Goal: Task Accomplishment & Management: Complete application form

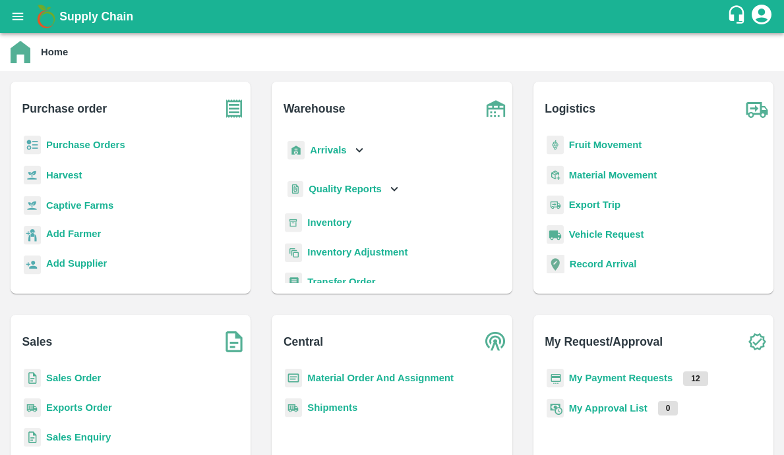
click at [111, 148] on b "Purchase Orders" at bounding box center [85, 145] width 79 height 11
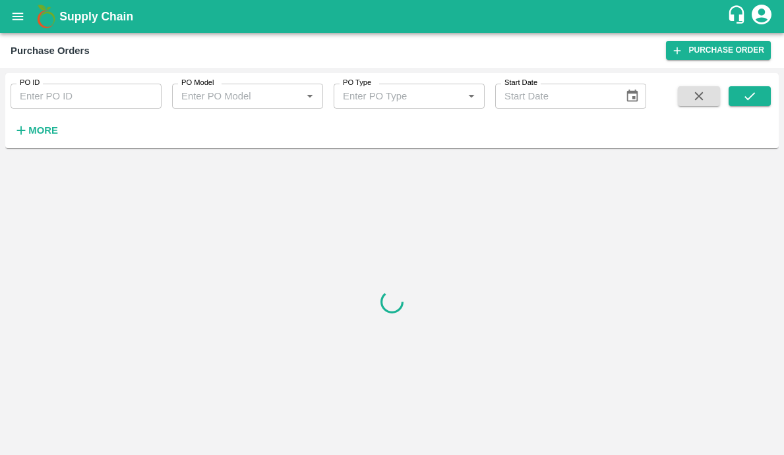
click at [115, 102] on input "PO ID" at bounding box center [86, 96] width 151 height 25
click at [30, 132] on strong "More" at bounding box center [43, 130] width 30 height 11
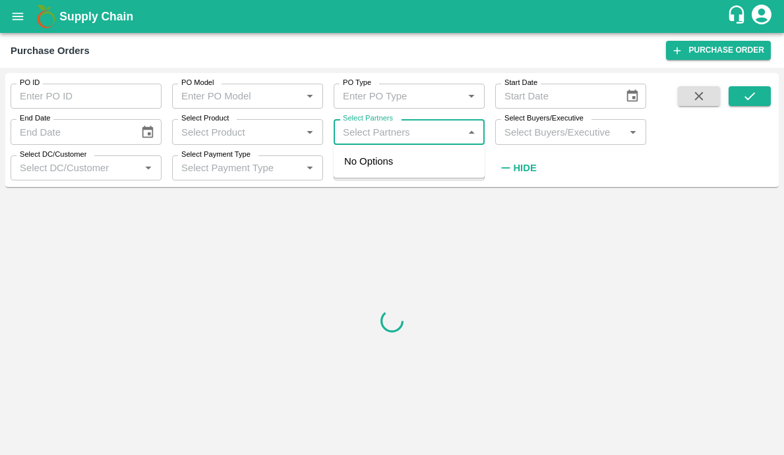
click at [372, 129] on input "Select Partners" at bounding box center [397, 131] width 121 height 17
paste input "[PERSON_NAME]"
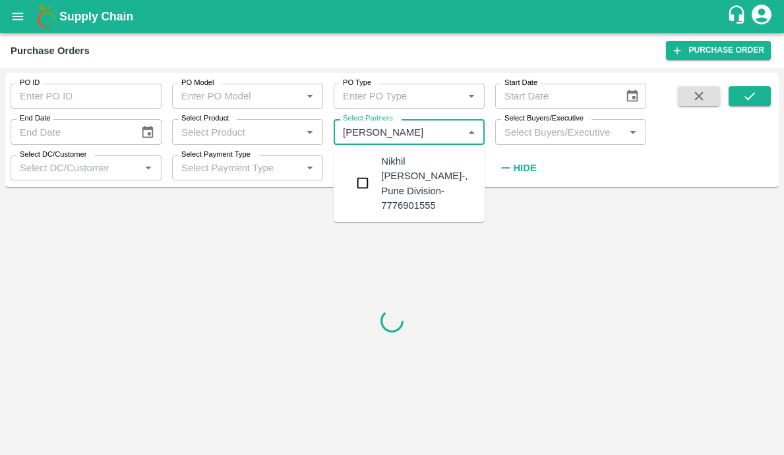
click at [362, 179] on div "Select Shipment Type   *" at bounding box center [409, 168] width 151 height 25
type input "[PERSON_NAME]"
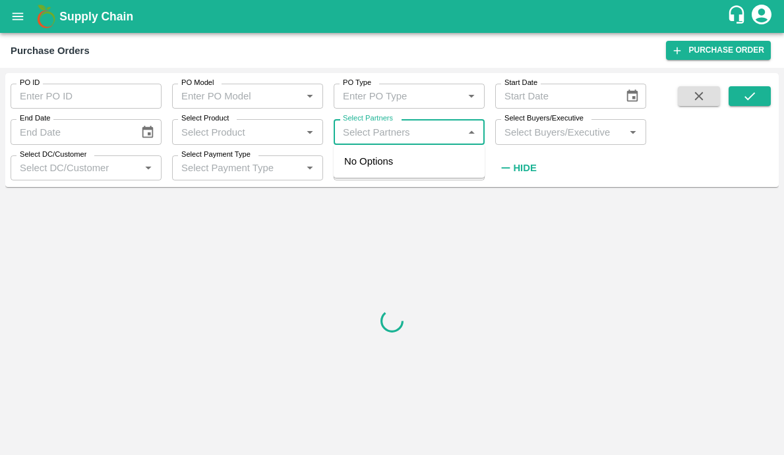
click at [389, 130] on input "Select Partners" at bounding box center [397, 131] width 121 height 17
paste input "[PERSON_NAME]"
type input "[PERSON_NAME]"
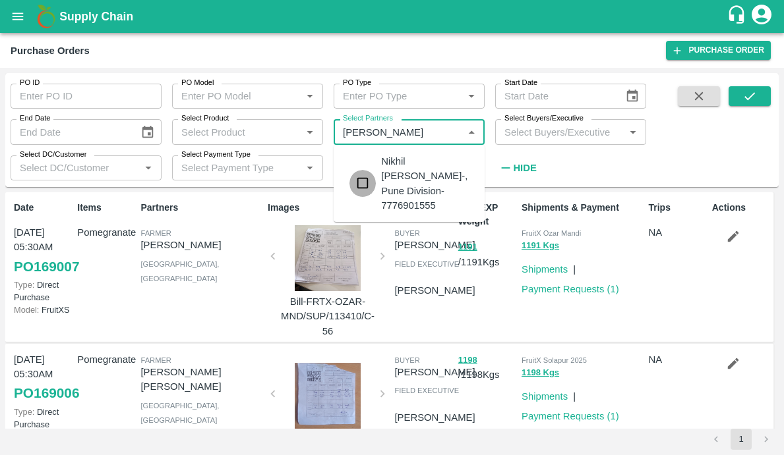
click at [364, 177] on input "checkbox" at bounding box center [362, 183] width 26 height 26
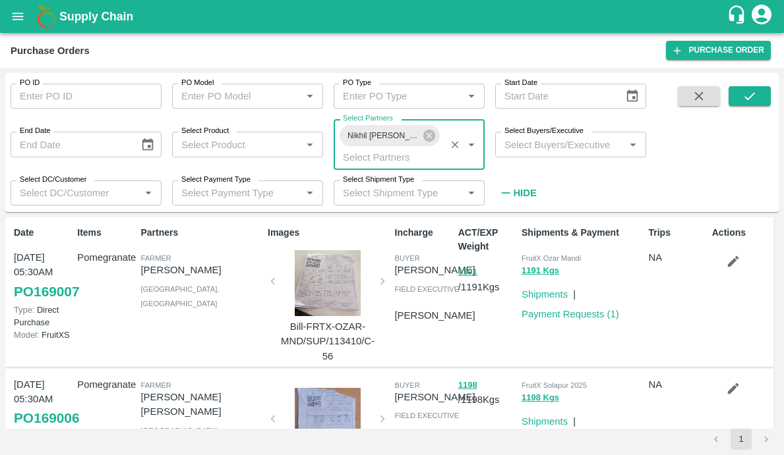
click at [742, 82] on div "PO ID PO ID PO Model PO Model   * PO Type PO Type   * Start Date Start Date End…" at bounding box center [391, 142] width 773 height 129
click at [742, 95] on icon "submit" at bounding box center [749, 96] width 15 height 15
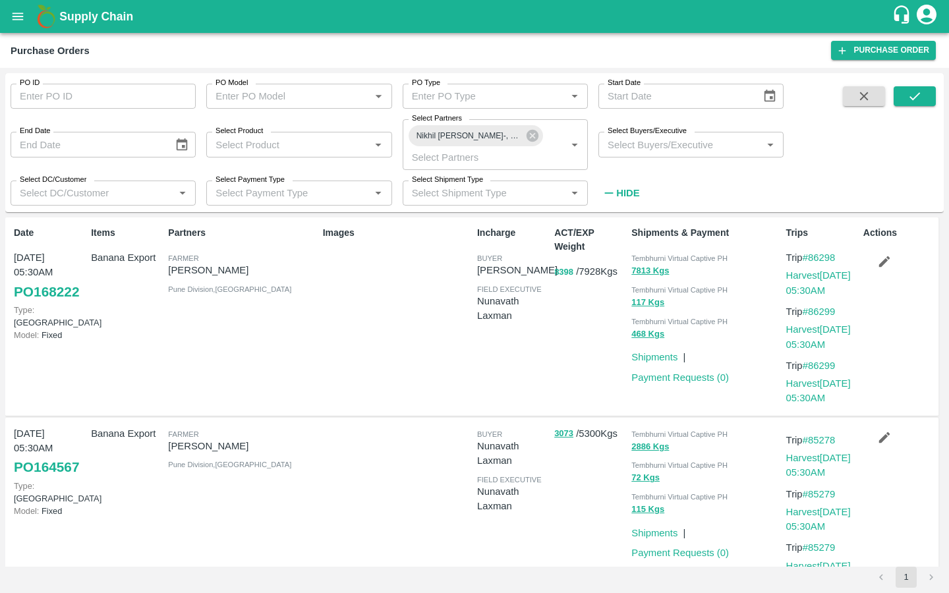
click at [556, 272] on button "8398" at bounding box center [563, 272] width 19 height 15
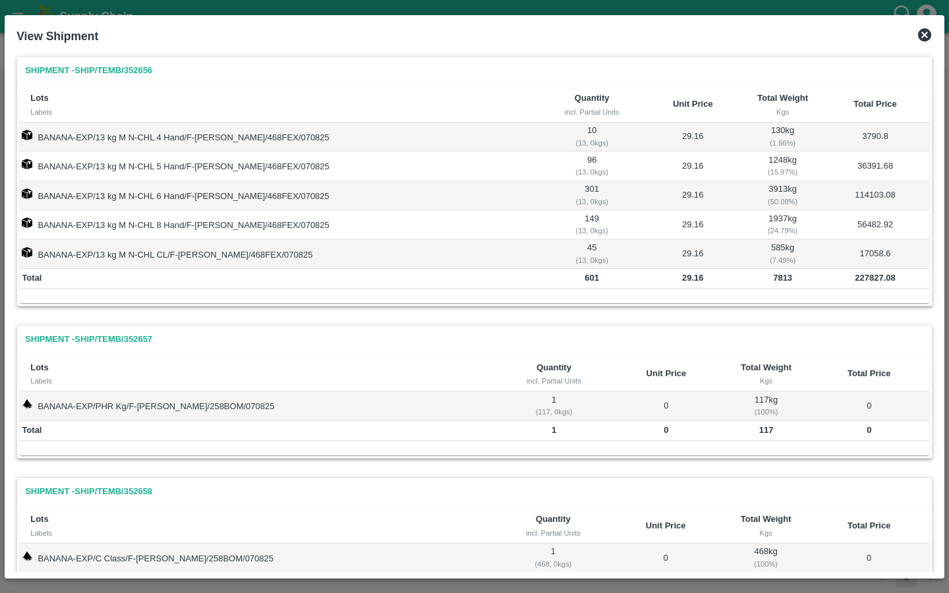
scroll to position [63, 0]
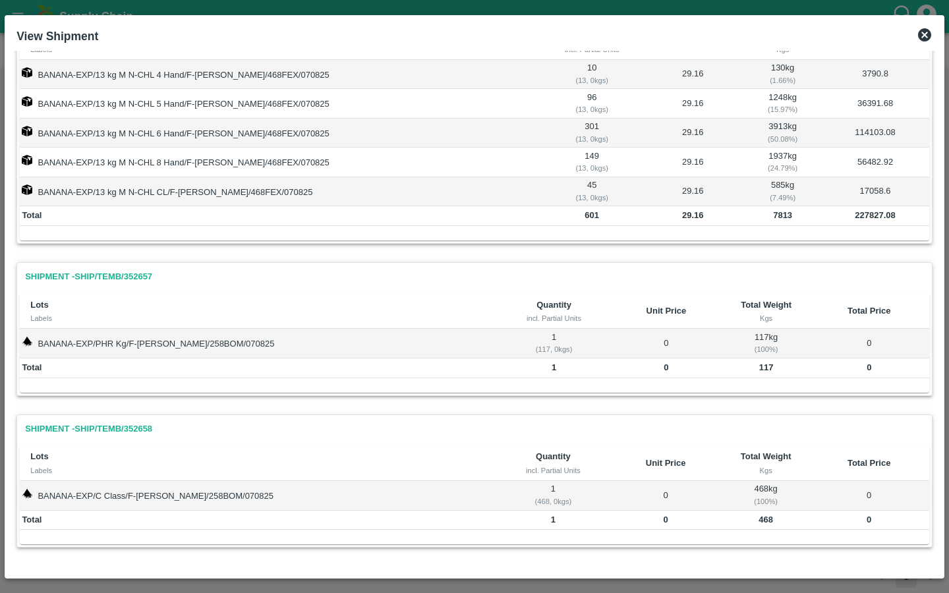
click at [783, 32] on icon at bounding box center [925, 35] width 16 height 16
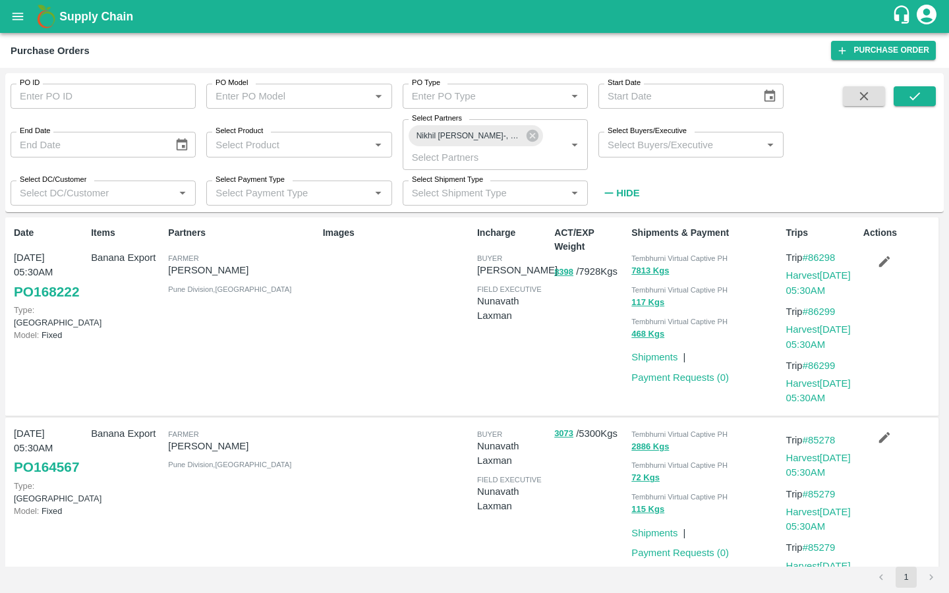
click at [39, 289] on link "PO 168222" at bounding box center [46, 292] width 65 height 24
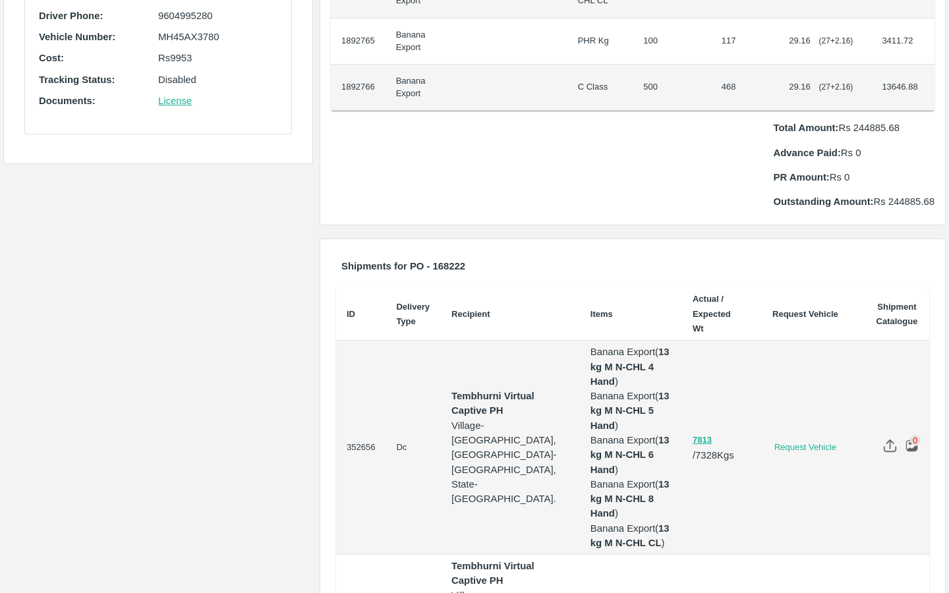
scroll to position [542, 0]
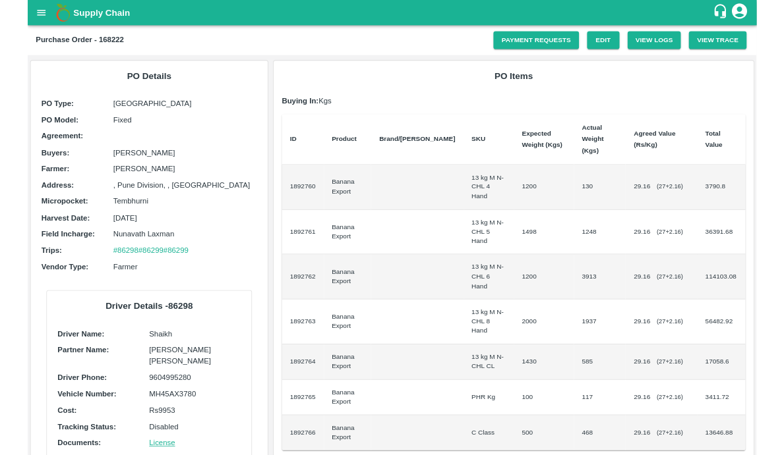
scroll to position [213, 0]
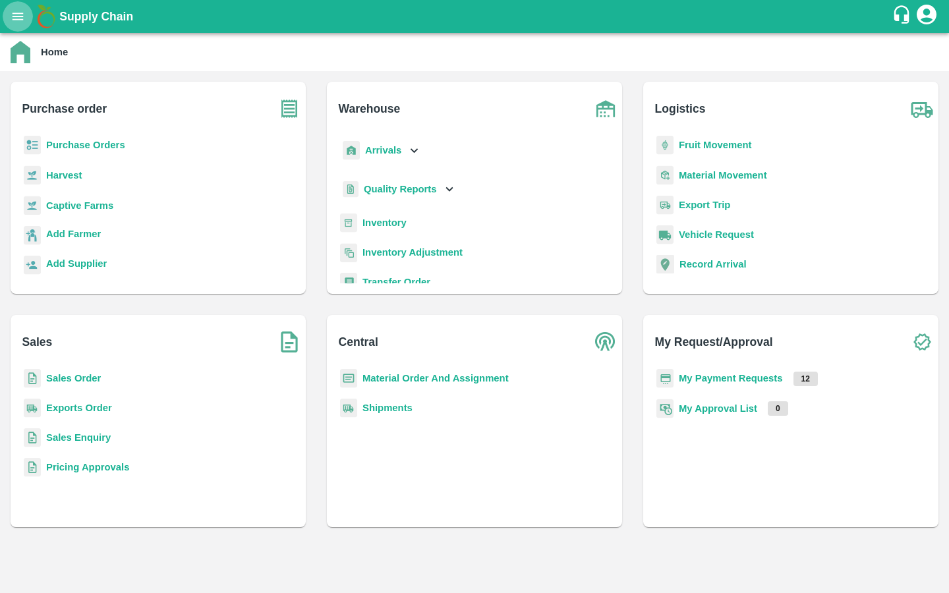
click at [13, 21] on icon "open drawer" at bounding box center [18, 16] width 15 height 15
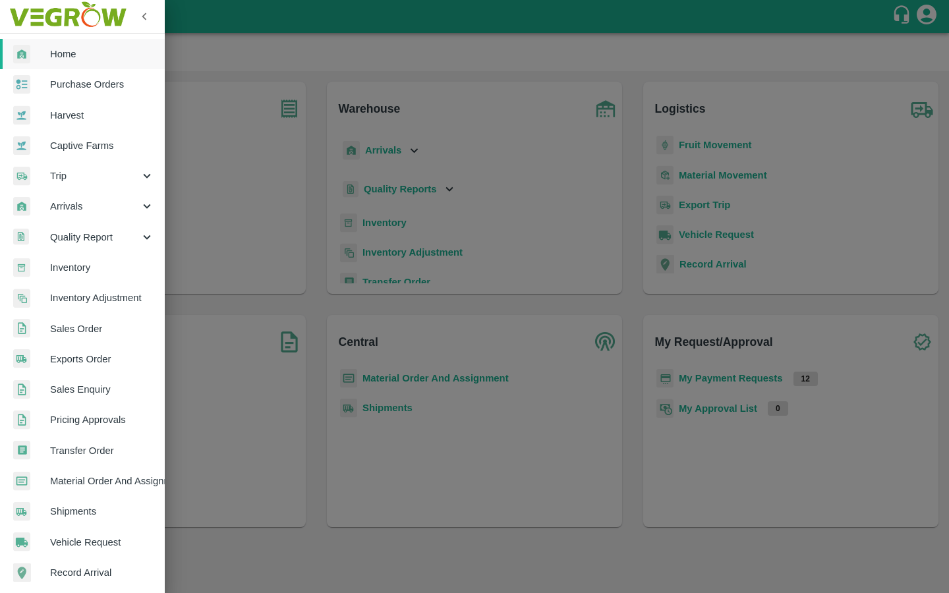
click at [82, 272] on span "Inventory" at bounding box center [102, 267] width 104 height 15
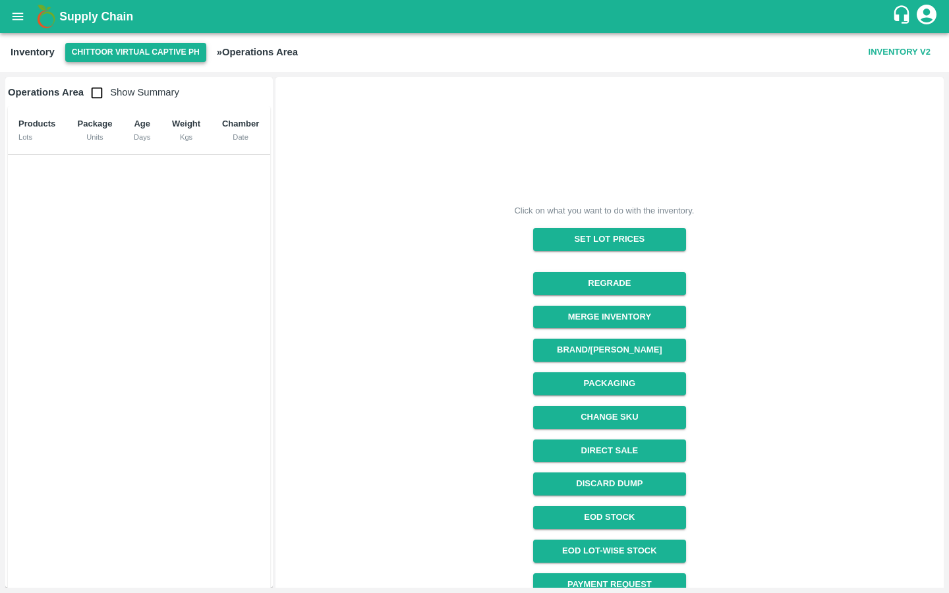
click at [135, 55] on button "Chittoor Virtual Captive PH" at bounding box center [135, 52] width 141 height 19
